Goal: Information Seeking & Learning: Check status

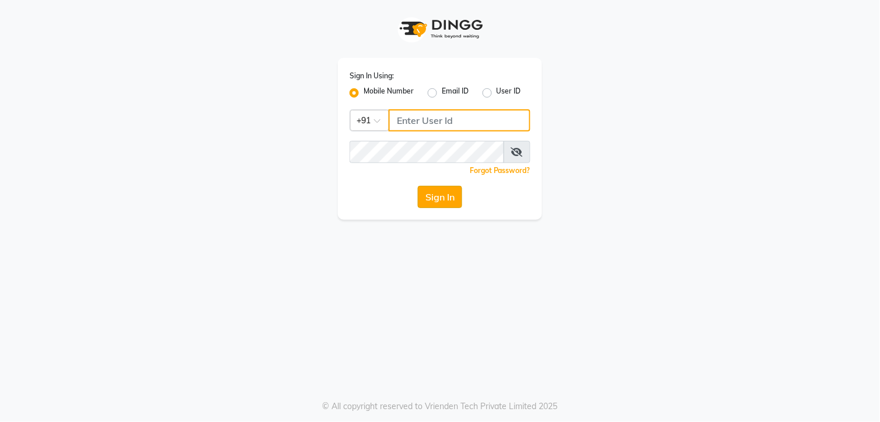
type input "8801407262"
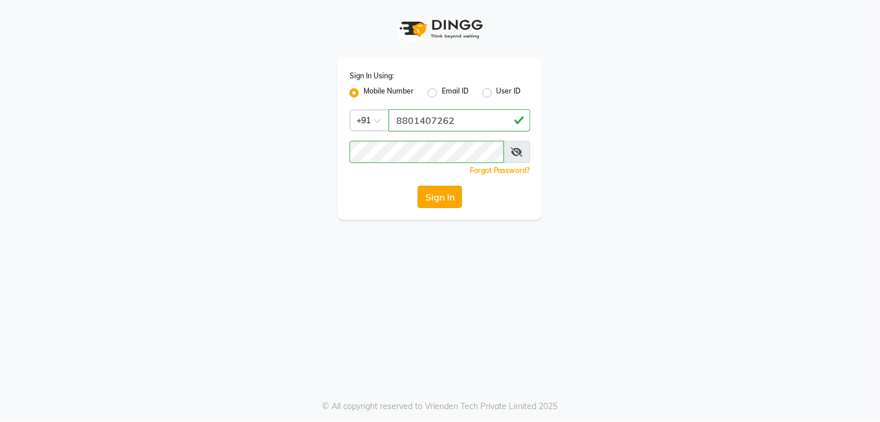
click at [450, 190] on button "Sign In" at bounding box center [440, 197] width 44 height 22
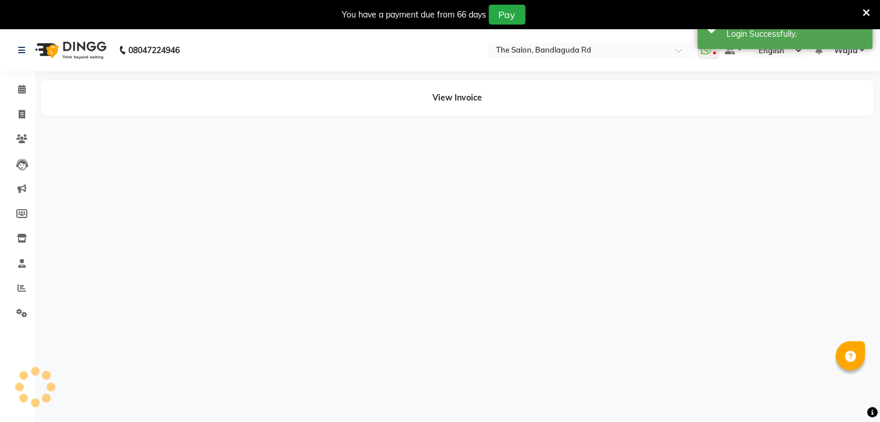
select select "en"
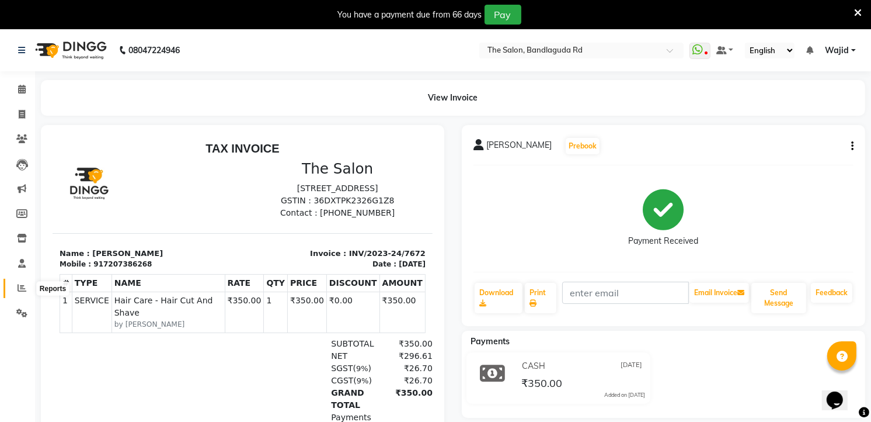
click at [20, 282] on span at bounding box center [22, 287] width 20 height 13
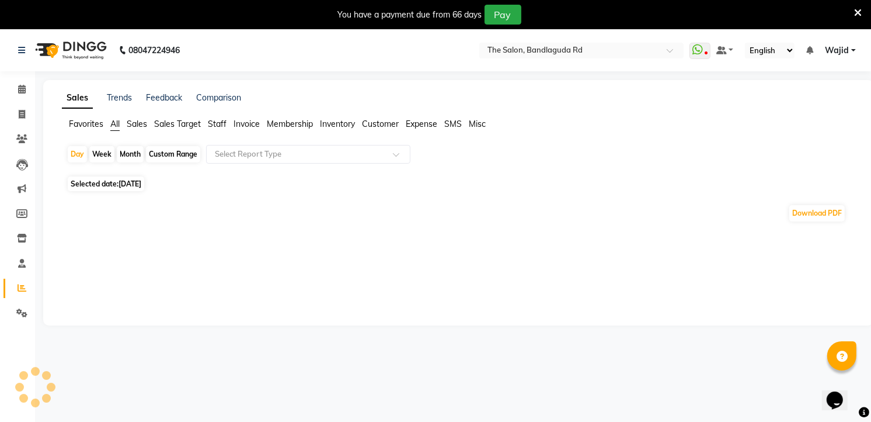
click at [123, 150] on div "Month" at bounding box center [130, 154] width 27 height 16
select select "9"
select select "2025"
click at [131, 149] on div "Month" at bounding box center [130, 154] width 27 height 16
select select "9"
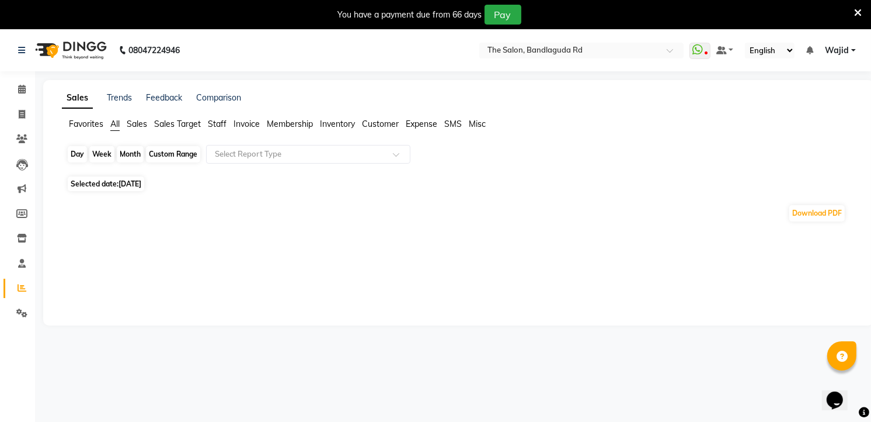
select select "2025"
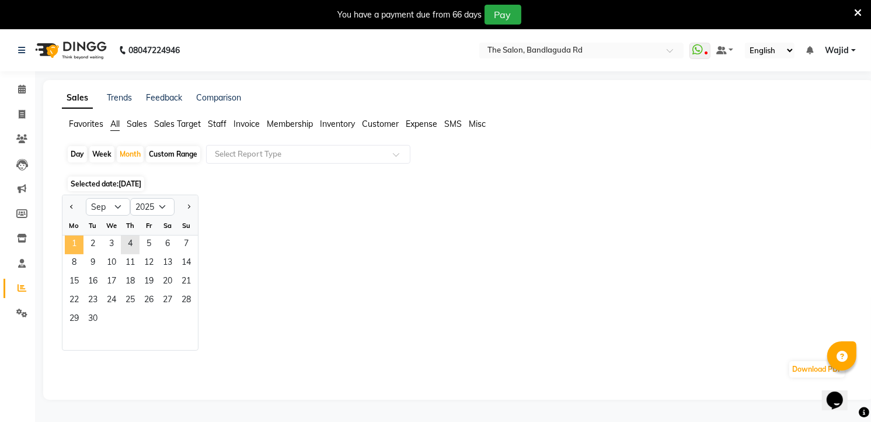
click at [68, 250] on span "1" at bounding box center [74, 244] width 19 height 19
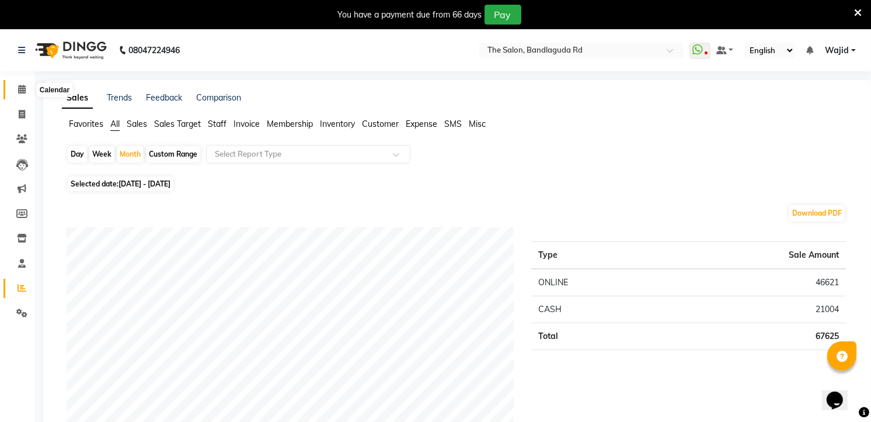
click at [18, 88] on icon at bounding box center [22, 89] width 8 height 9
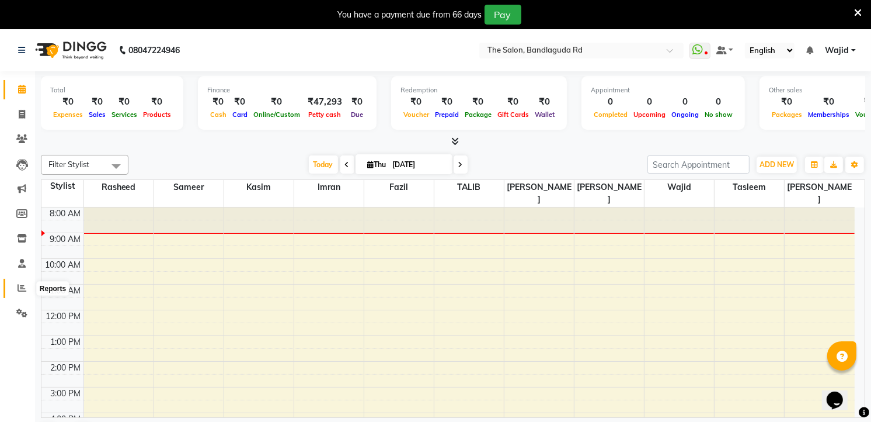
click at [18, 287] on icon at bounding box center [22, 287] width 9 height 9
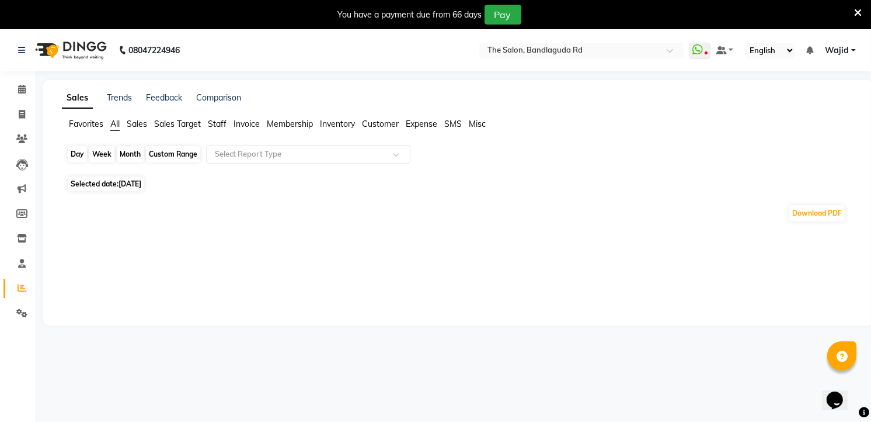
click at [71, 153] on div "Day" at bounding box center [77, 154] width 19 height 16
select select "9"
select select "2025"
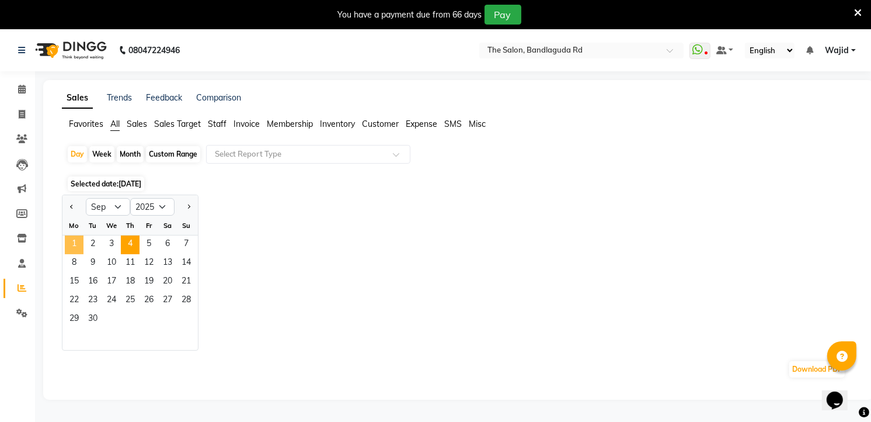
click at [74, 243] on span "1" at bounding box center [74, 244] width 19 height 19
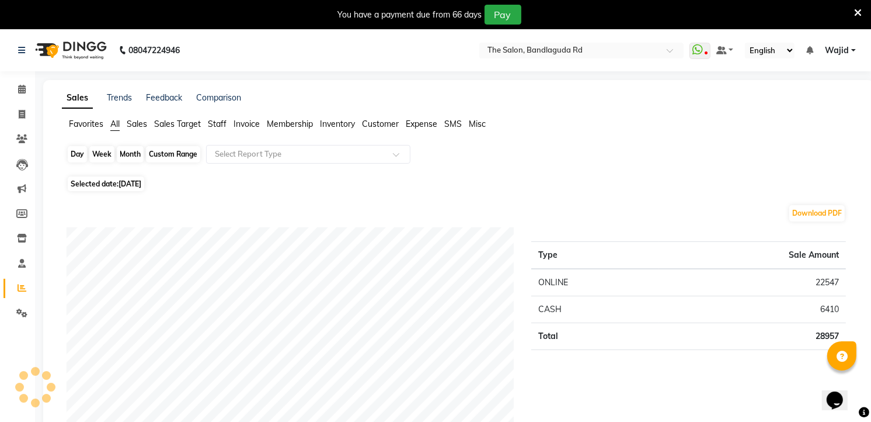
click at [74, 155] on div "Day" at bounding box center [77, 154] width 19 height 16
select select "9"
select select "2025"
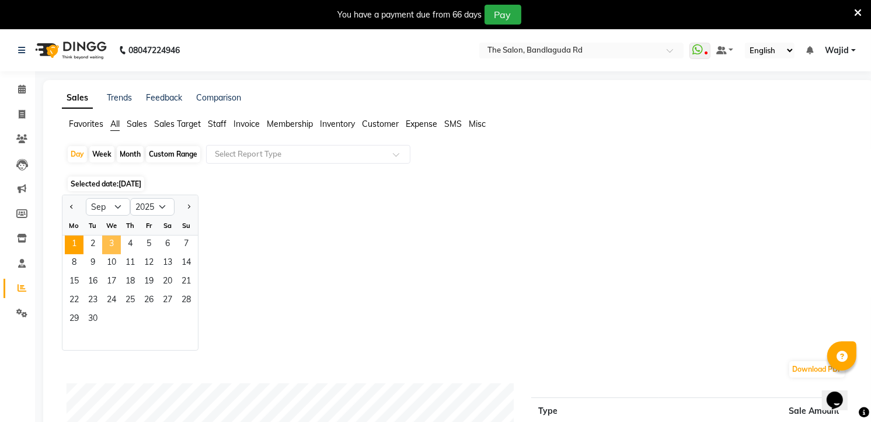
click at [107, 244] on span "3" at bounding box center [111, 244] width 19 height 19
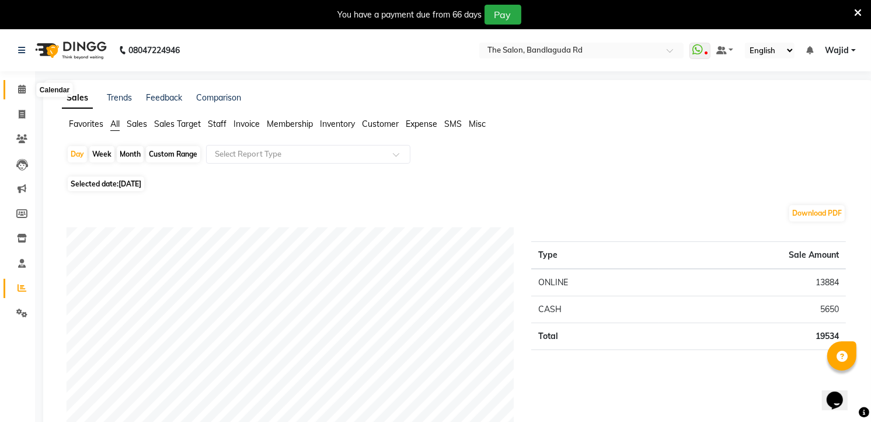
click at [22, 92] on icon at bounding box center [22, 89] width 8 height 9
